Goal: Book appointment/travel/reservation

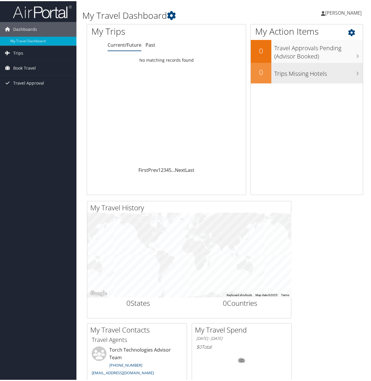
click at [352, 73] on h3 "Trips Missing Hotels" at bounding box center [318, 71] width 88 height 11
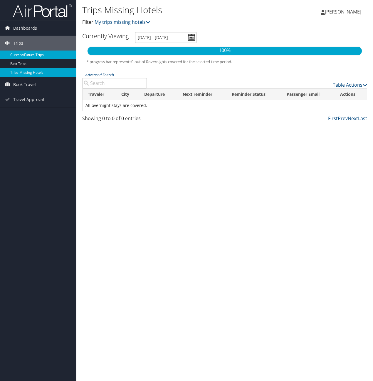
click at [20, 54] on link "Current/Future Trips" at bounding box center [38, 55] width 76 height 9
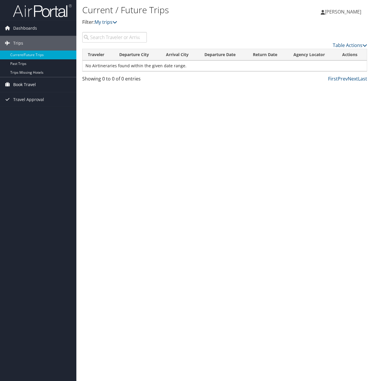
click at [20, 83] on span "Book Travel" at bounding box center [24, 84] width 23 height 15
click at [35, 112] on link "Book/Manage Online Trips" at bounding box center [38, 114] width 76 height 9
